Goal: Task Accomplishment & Management: Use online tool/utility

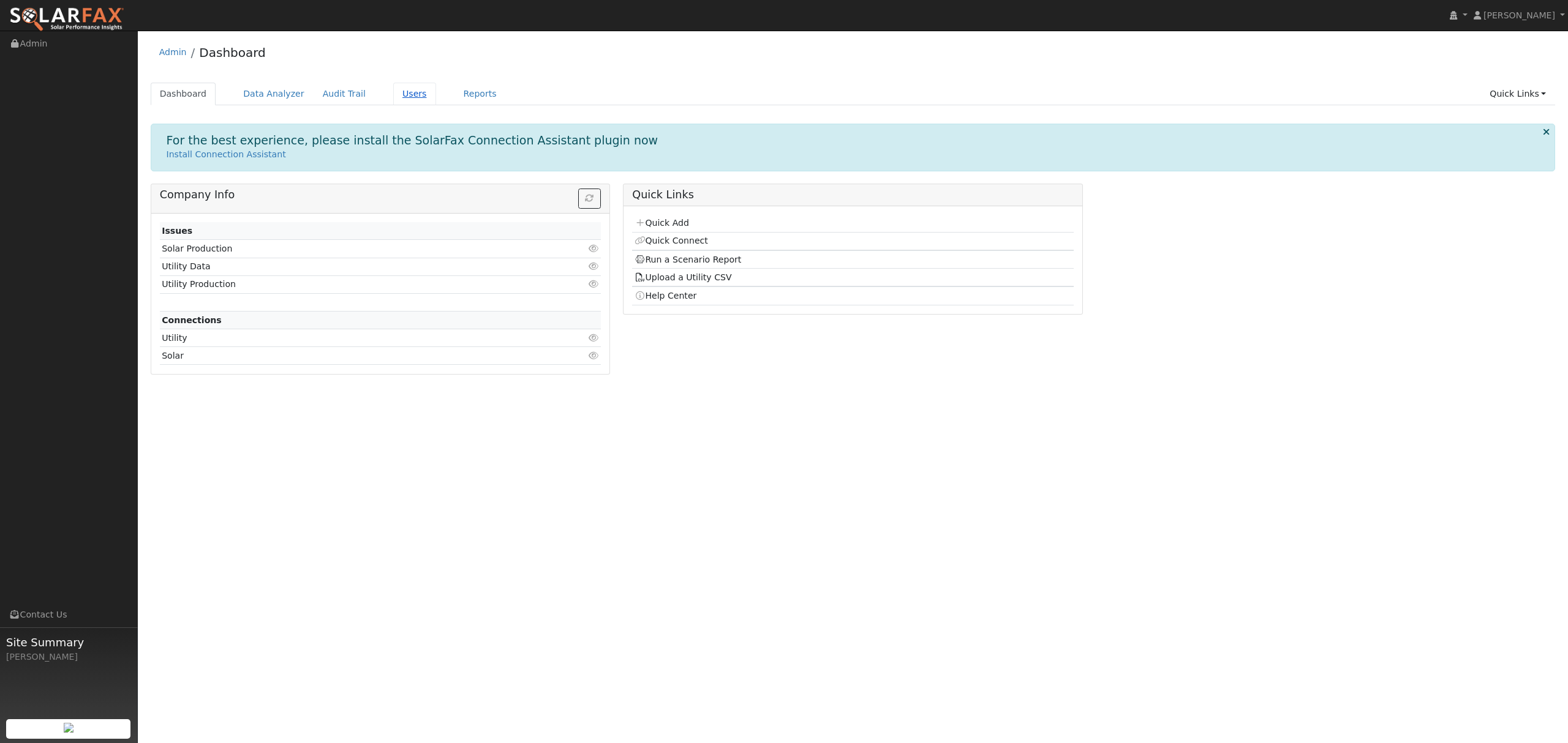
click at [394, 97] on link "Users" at bounding box center [415, 94] width 43 height 22
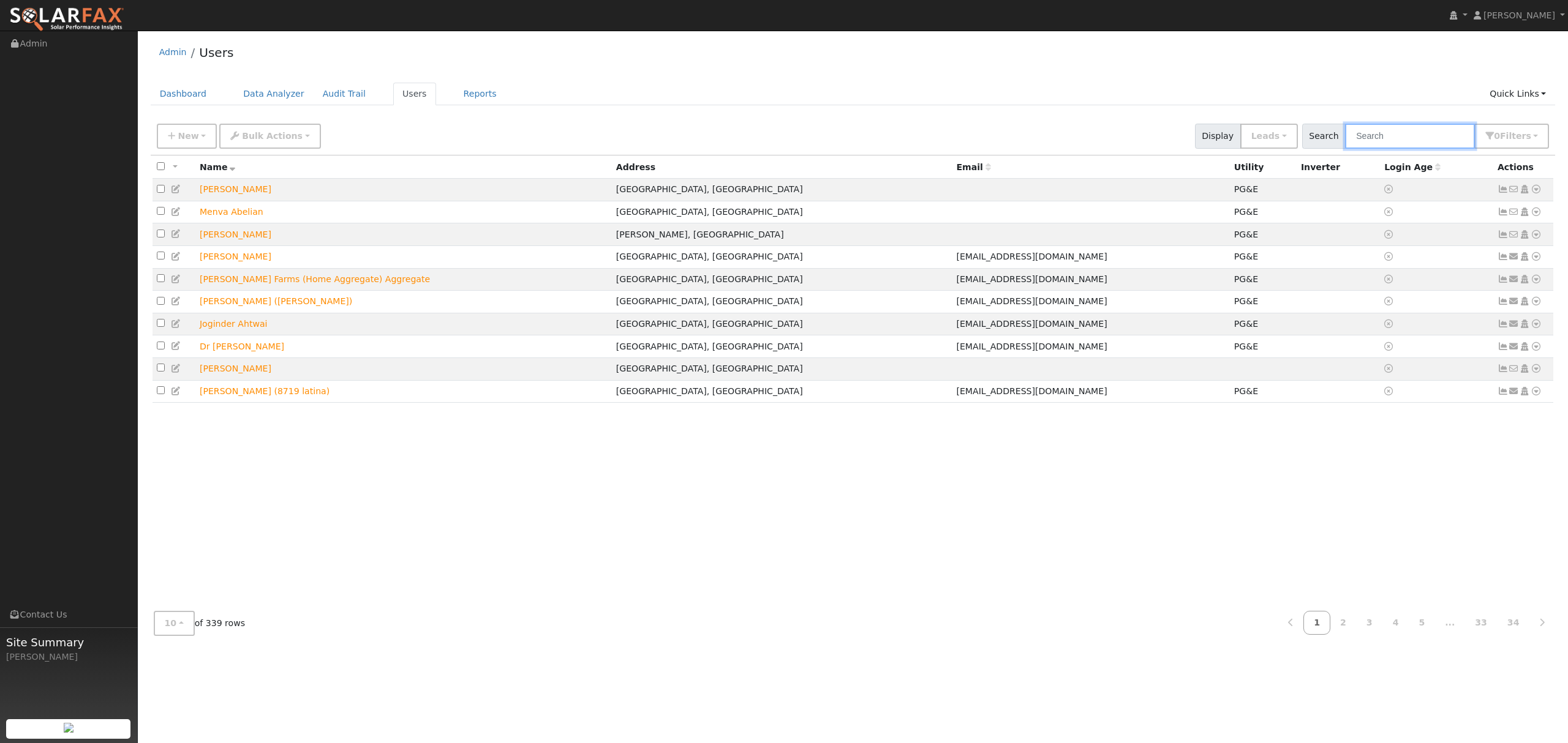
click at [1429, 139] on input "text" at bounding box center [1410, 136] width 130 height 25
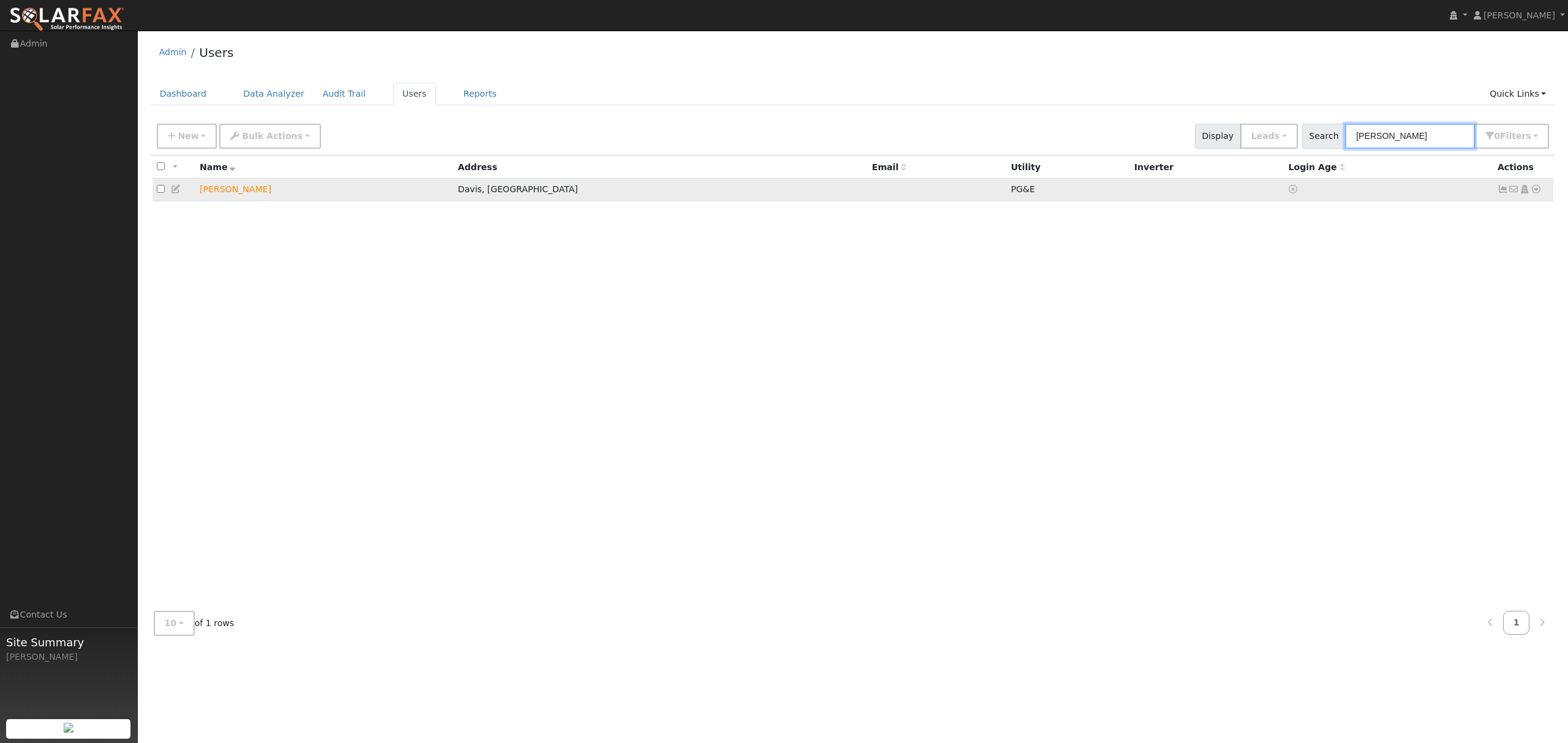
type input "rennie"
click at [1539, 188] on icon at bounding box center [1536, 188] width 11 height 8
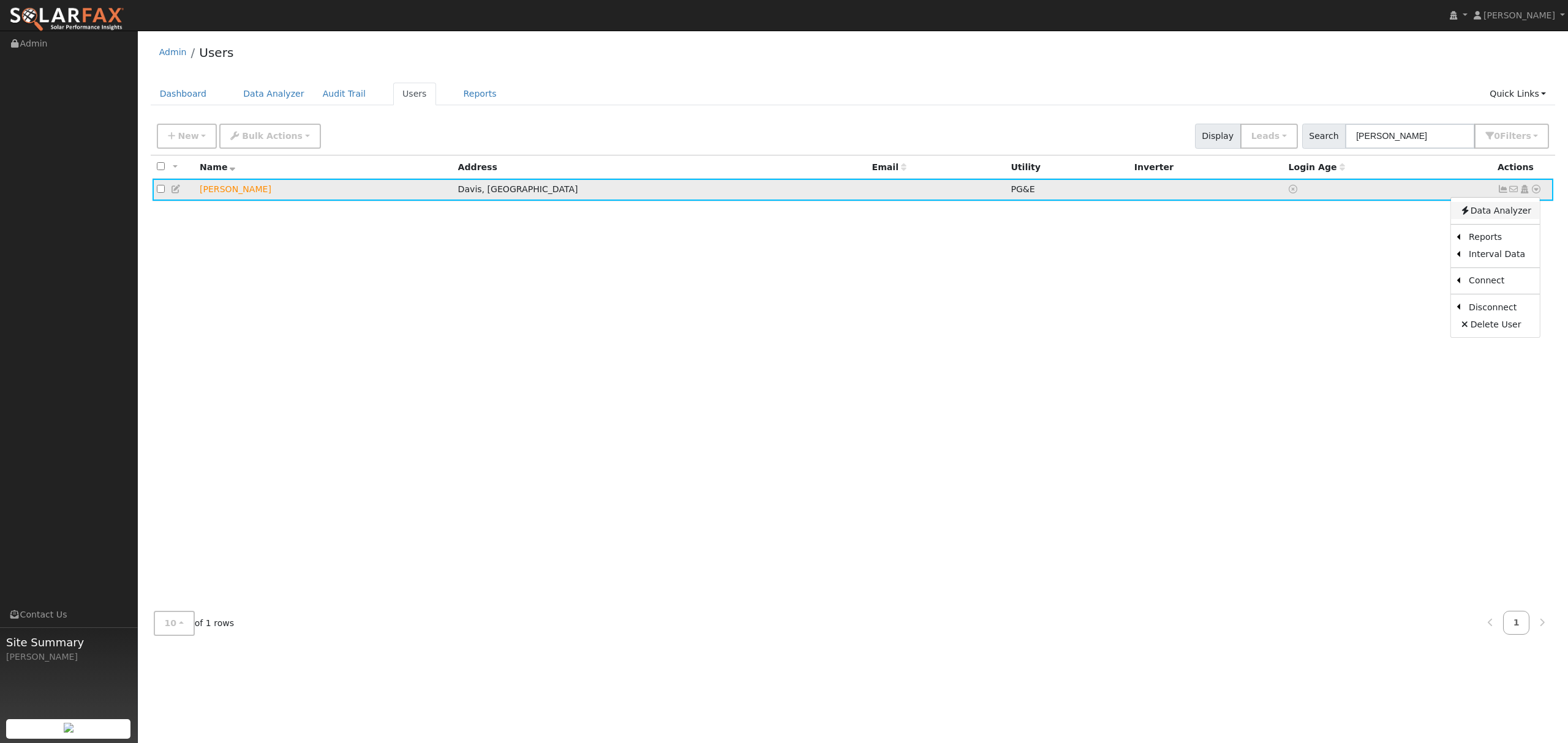
click at [1498, 211] on link "Data Analyzer" at bounding box center [1495, 211] width 89 height 17
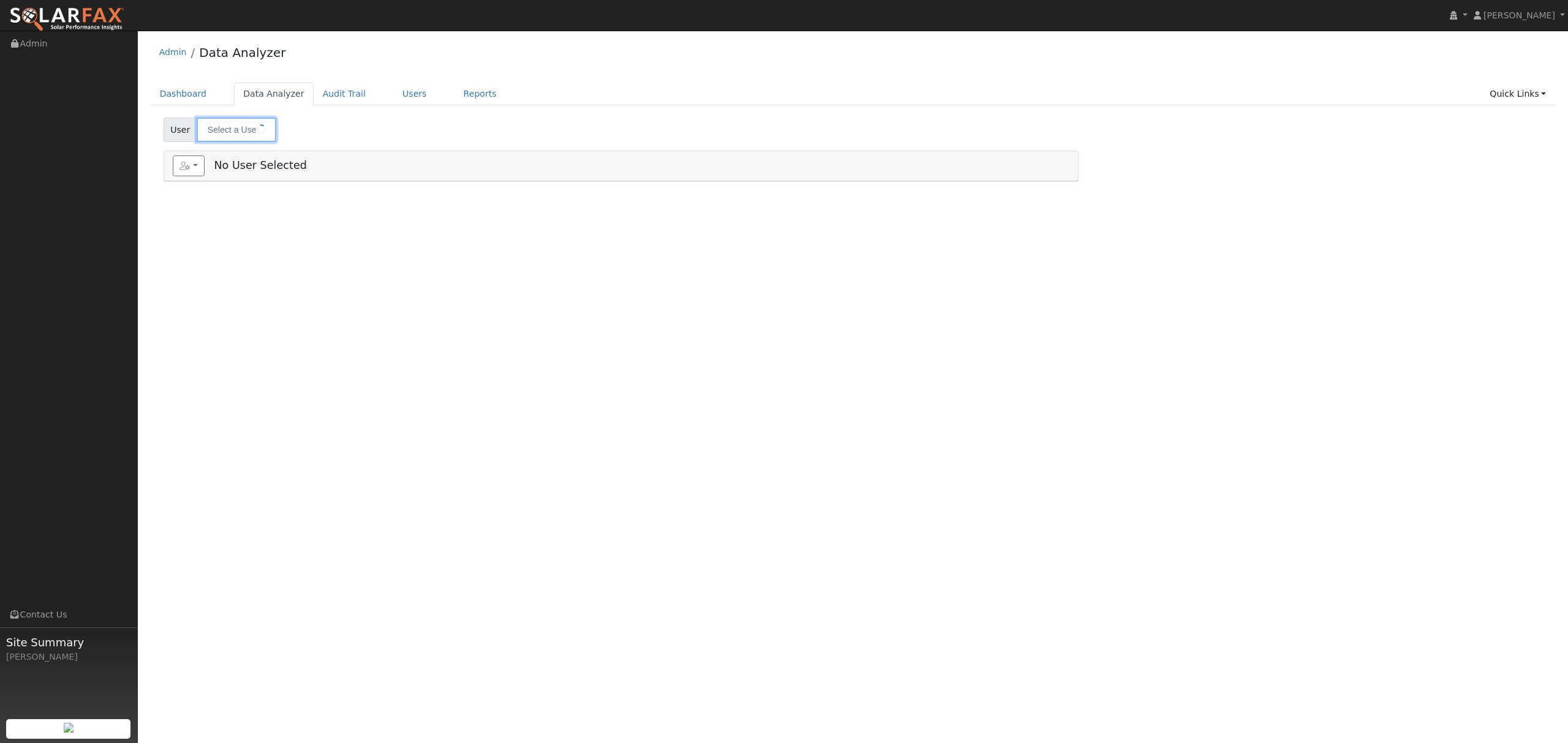
type input "Mary Rennie"
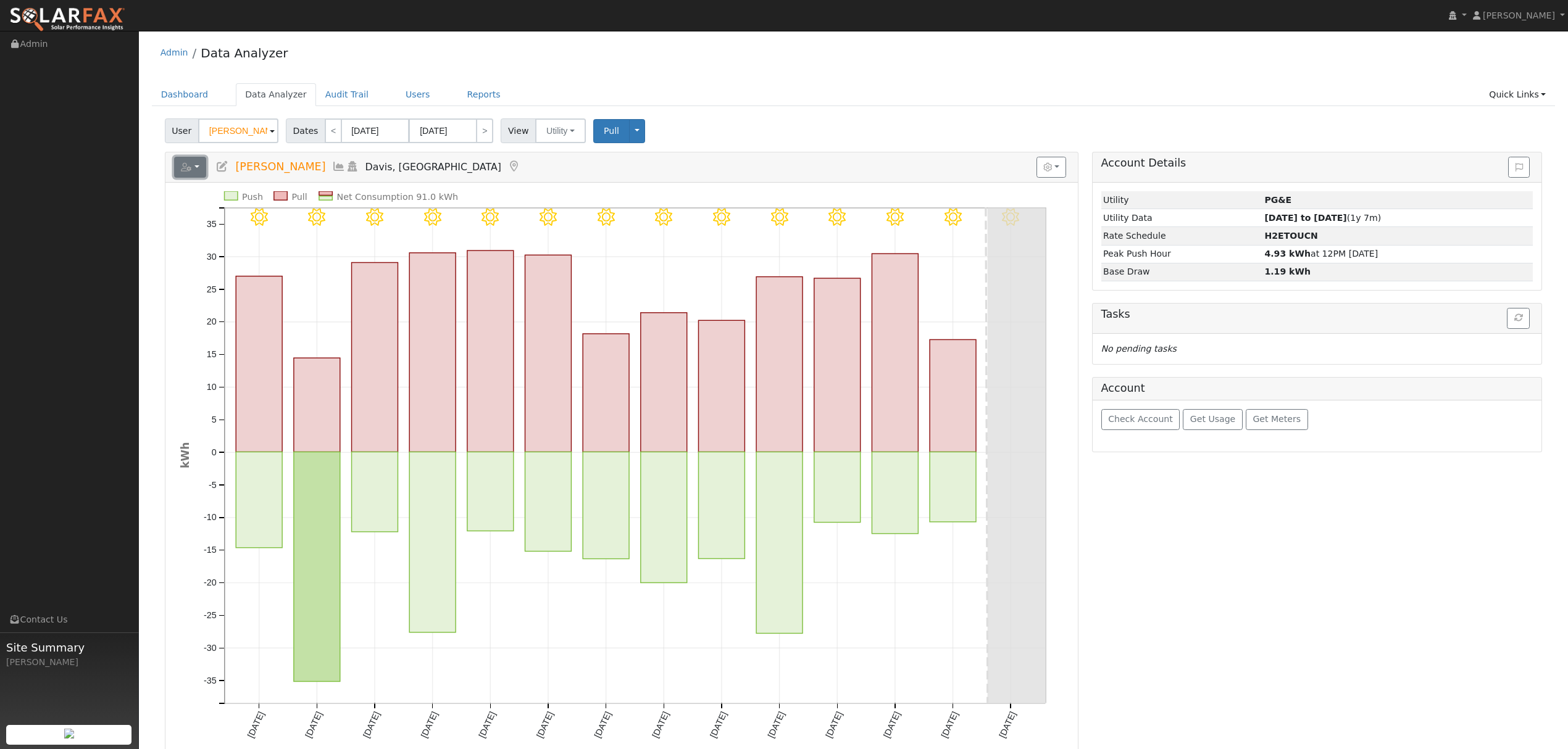
click at [183, 163] on icon "button" at bounding box center [186, 167] width 11 height 9
click at [313, 221] on link "Export to CSV" at bounding box center [342, 223] width 90 height 15
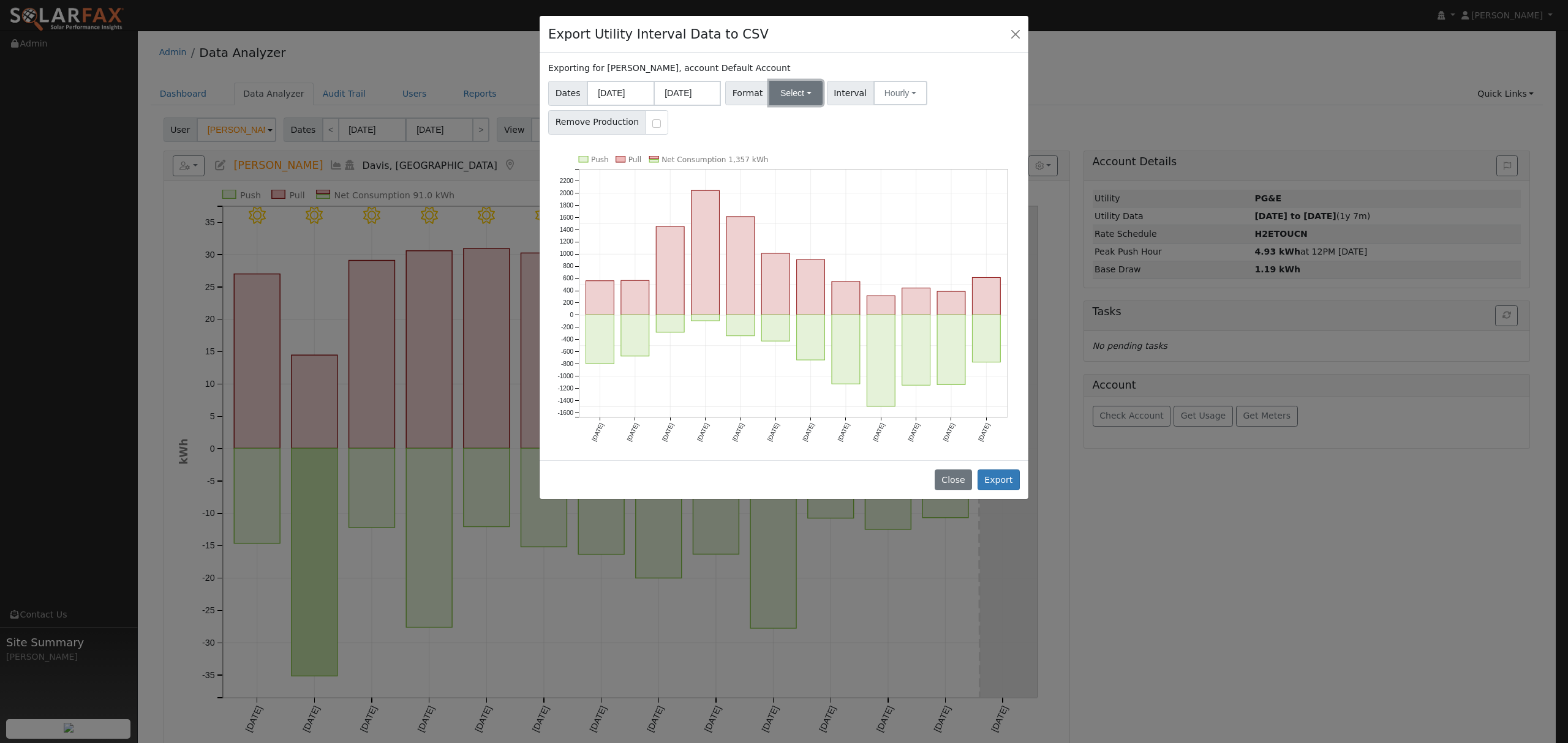
click at [802, 97] on button "Select" at bounding box center [796, 93] width 53 height 24
click at [790, 255] on link "Solargraf" at bounding box center [810, 250] width 87 height 17
click at [1007, 479] on button "Export" at bounding box center [998, 480] width 42 height 21
